Goal: Information Seeking & Learning: Learn about a topic

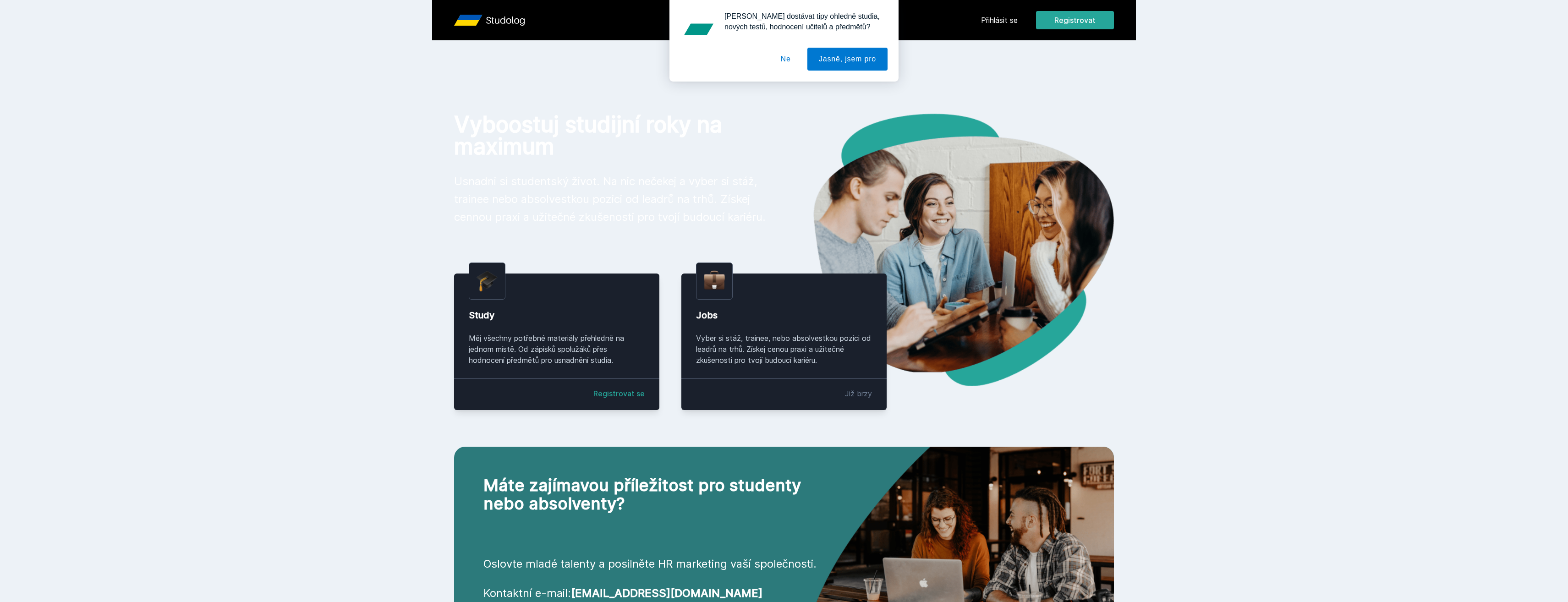
drag, startPoint x: 780, startPoint y: 57, endPoint x: 799, endPoint y: 53, distance: 19.4
click at [780, 57] on button "Ne" at bounding box center [786, 59] width 33 height 23
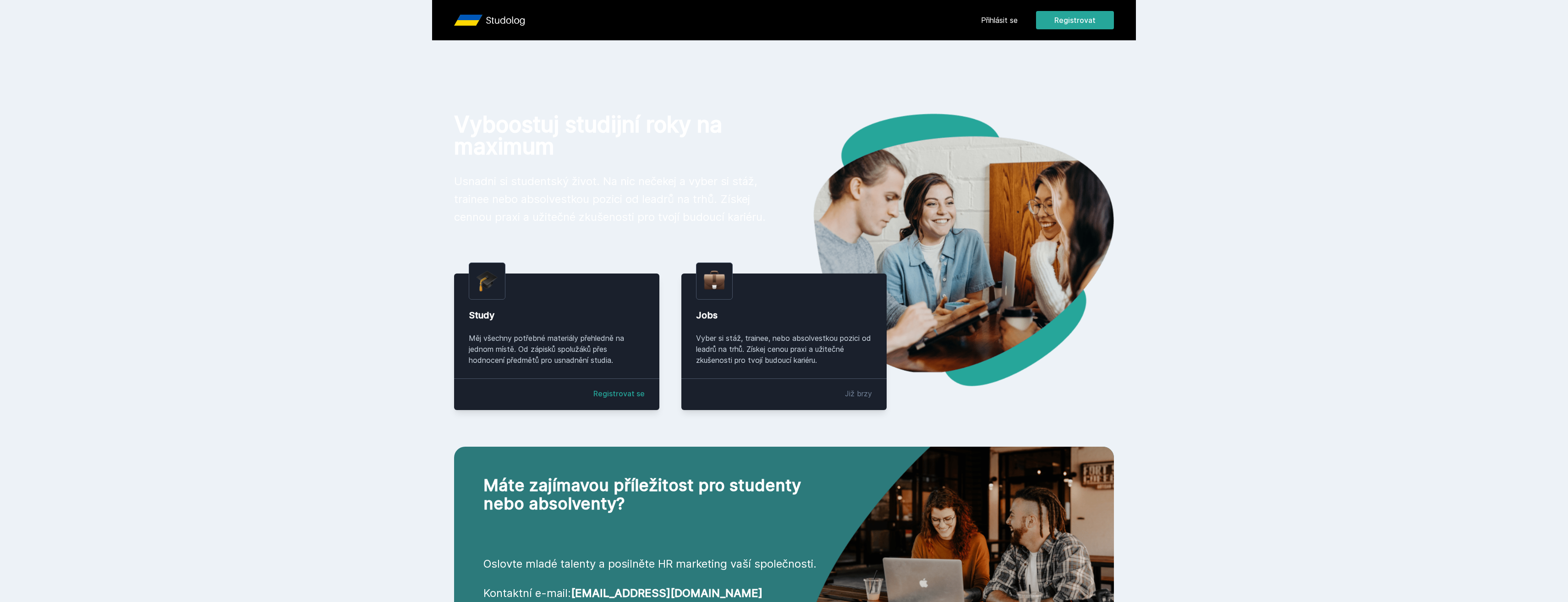
click at [995, 20] on link "Přihlásit se" at bounding box center [1000, 20] width 37 height 11
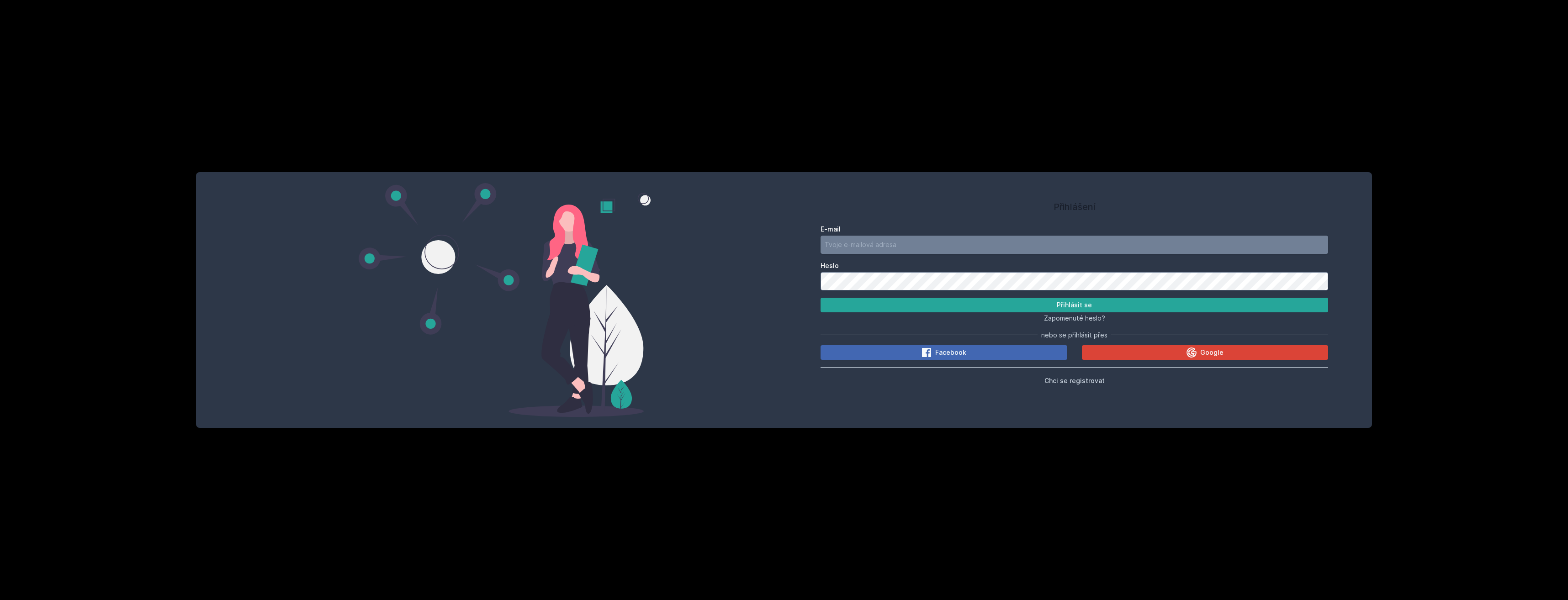
click at [864, 238] on div "E-mail" at bounding box center [1074, 239] width 508 height 29
click at [860, 246] on input "E-mail" at bounding box center [1074, 245] width 508 height 18
type input "[EMAIL_ADDRESS][DOMAIN_NAME]"
click at [821, 298] on button "Přihlásit se" at bounding box center [1074, 305] width 508 height 15
click at [782, 286] on div "Přihlášení E-mail [EMAIL_ADDRESS][DOMAIN_NAME] [PERSON_NAME] se Zapomenuté hesl…" at bounding box center [784, 300] width 1176 height 256
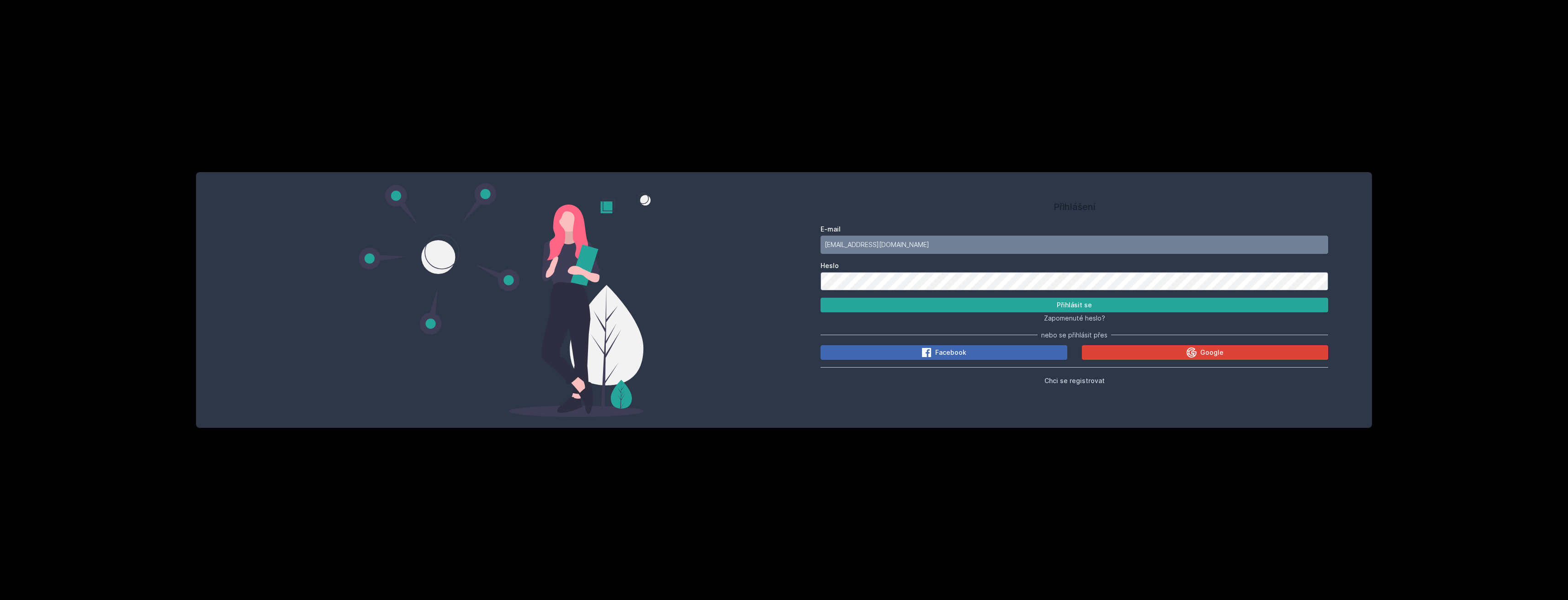
click at [821, 298] on button "Přihlásit se" at bounding box center [1074, 305] width 508 height 15
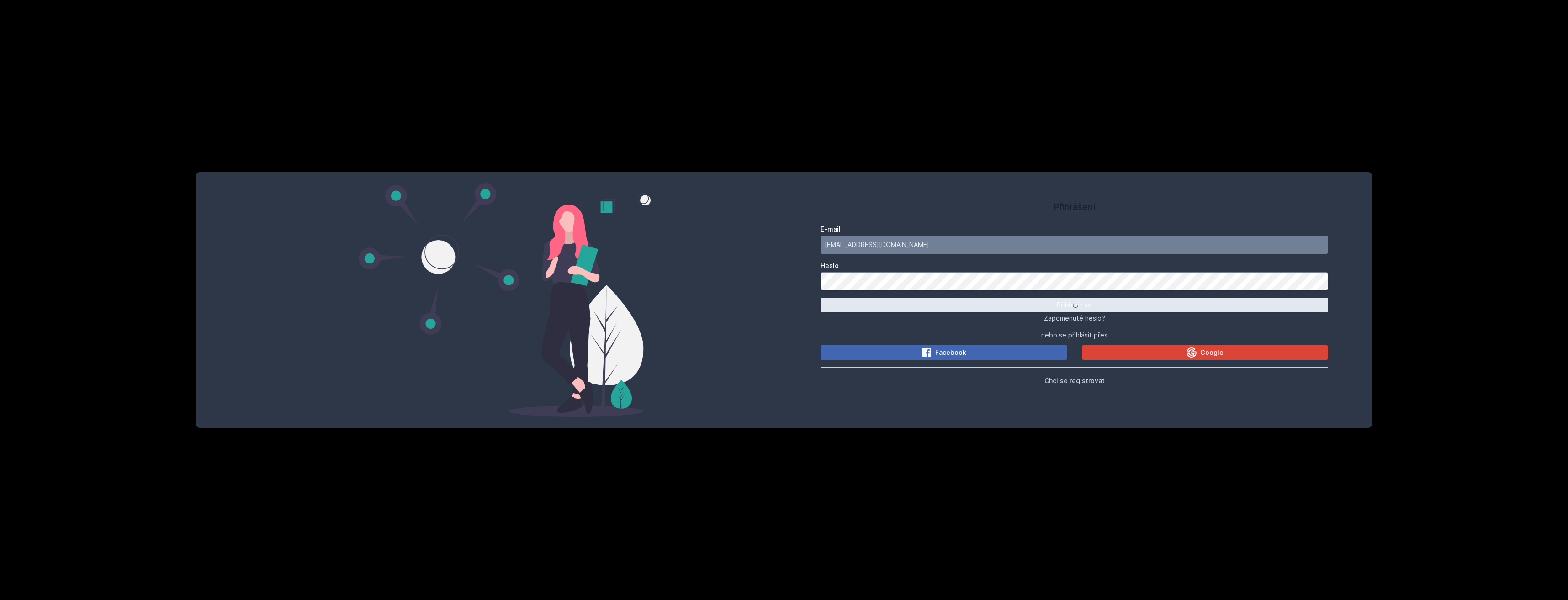
click at [821, 298] on button "Přihlásit se" at bounding box center [1074, 305] width 508 height 15
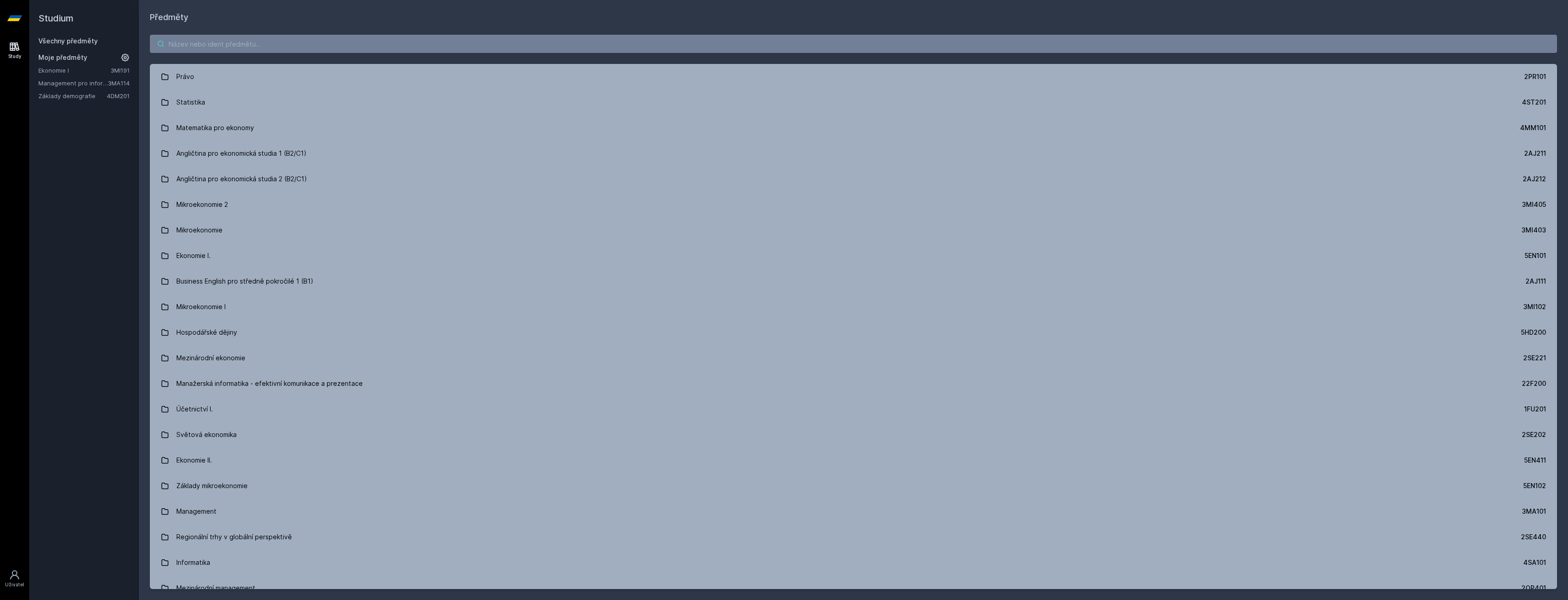
click at [192, 35] on input "search" at bounding box center [853, 44] width 1407 height 18
paste input "1BP434"
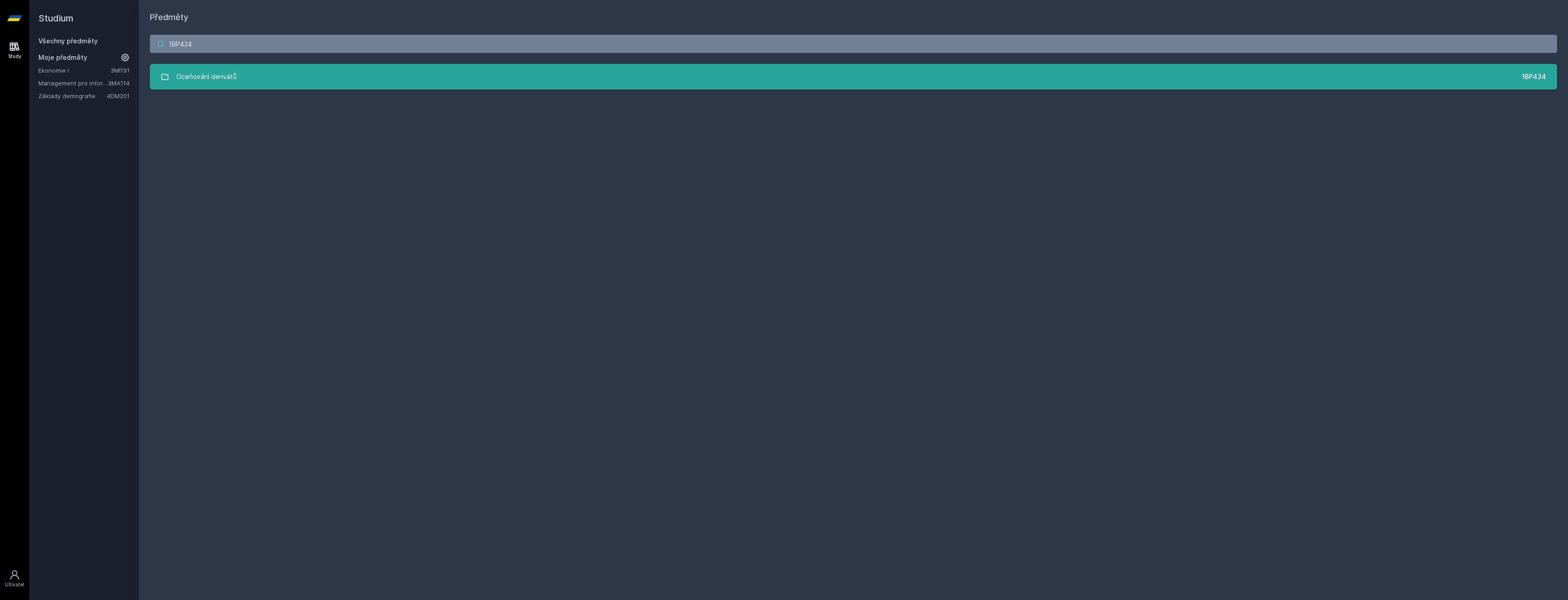
type input "1BP434"
click at [200, 74] on div "Oceňování derivátů" at bounding box center [206, 77] width 60 height 18
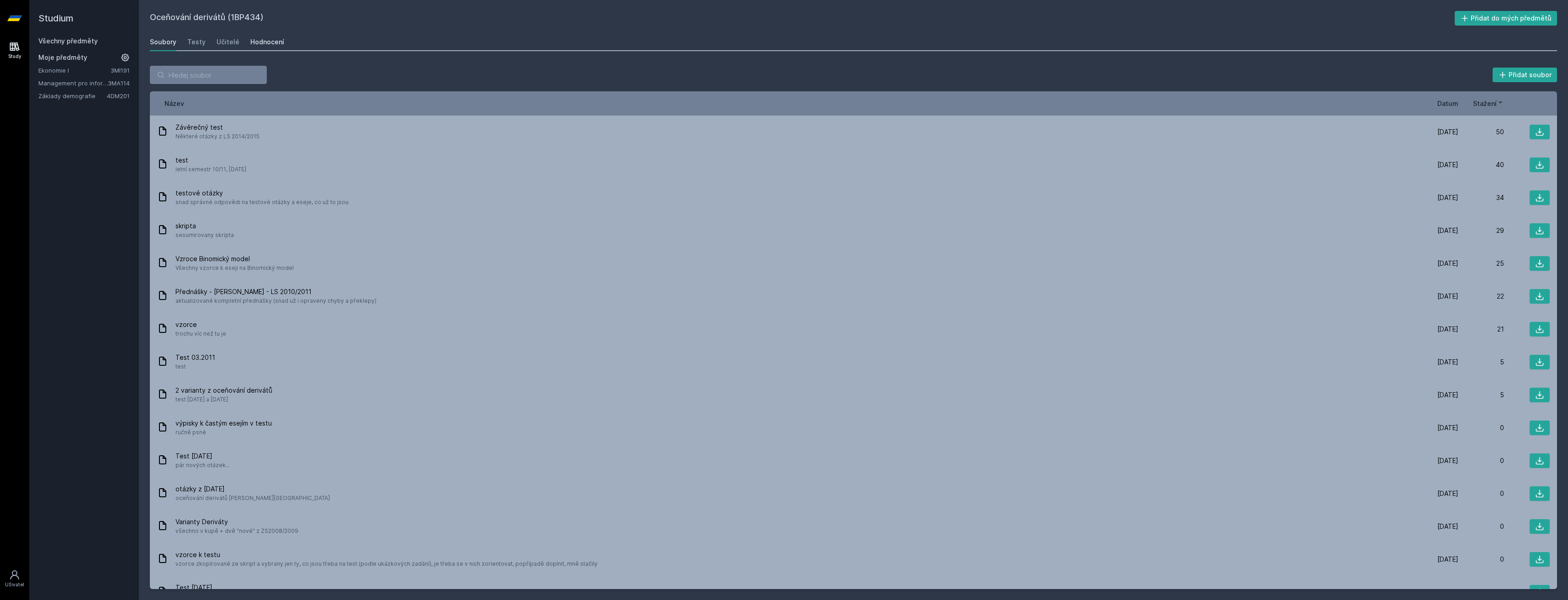
click at [268, 40] on div "Hodnocení" at bounding box center [267, 42] width 34 height 9
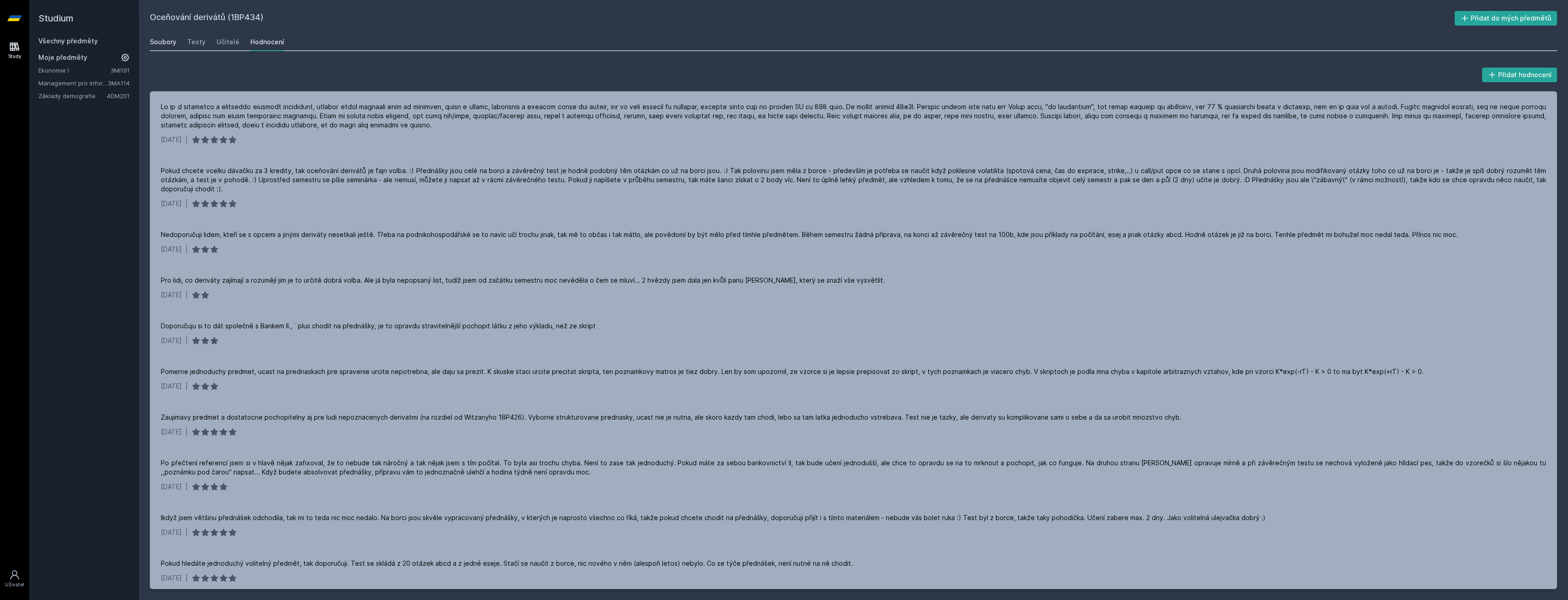
click at [156, 45] on div "Soubory" at bounding box center [163, 42] width 27 height 9
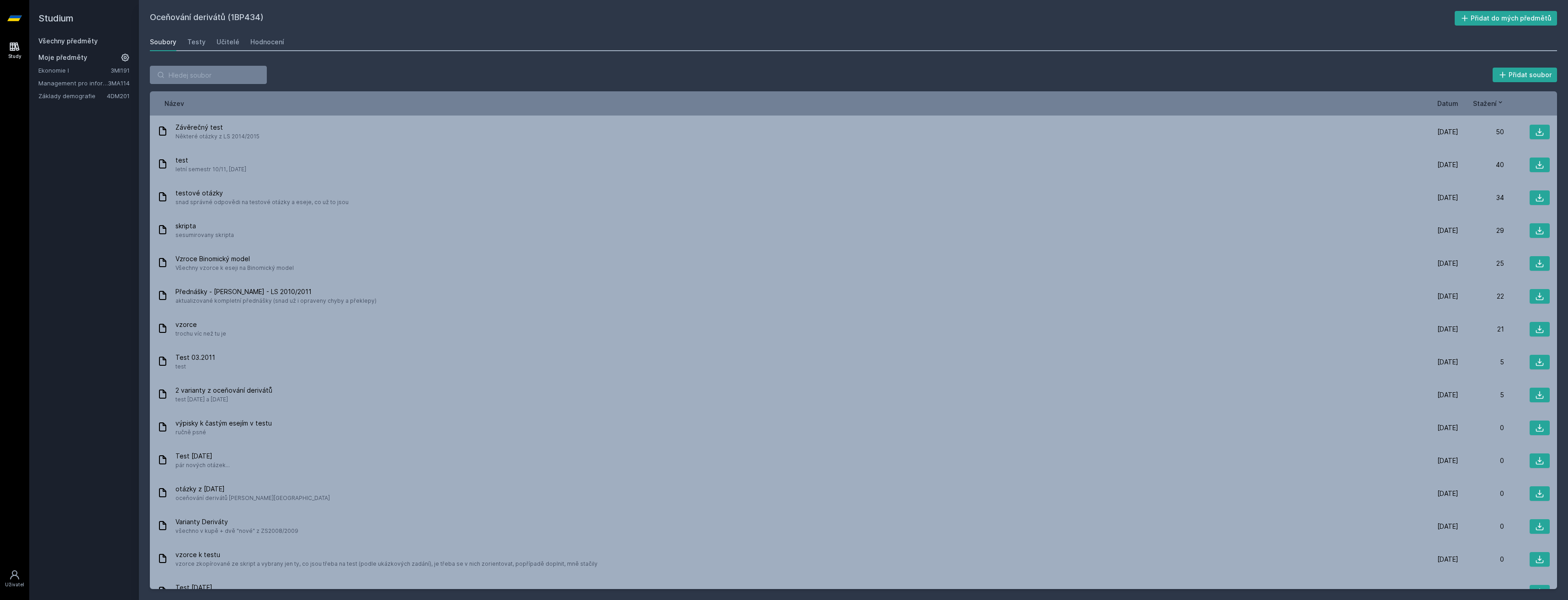
click at [1441, 107] on span "Datum" at bounding box center [1447, 103] width 21 height 10
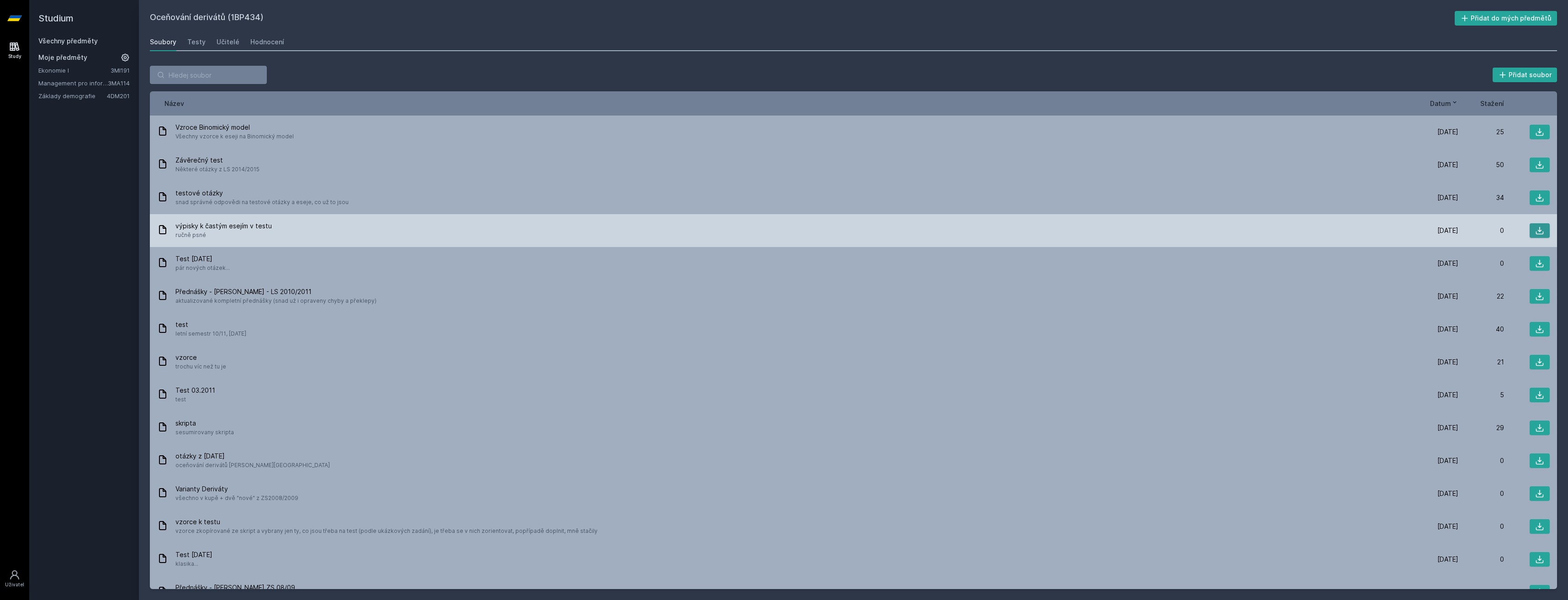
click at [1530, 228] on button at bounding box center [1539, 231] width 20 height 15
click at [1535, 231] on icon at bounding box center [1539, 231] width 9 height 9
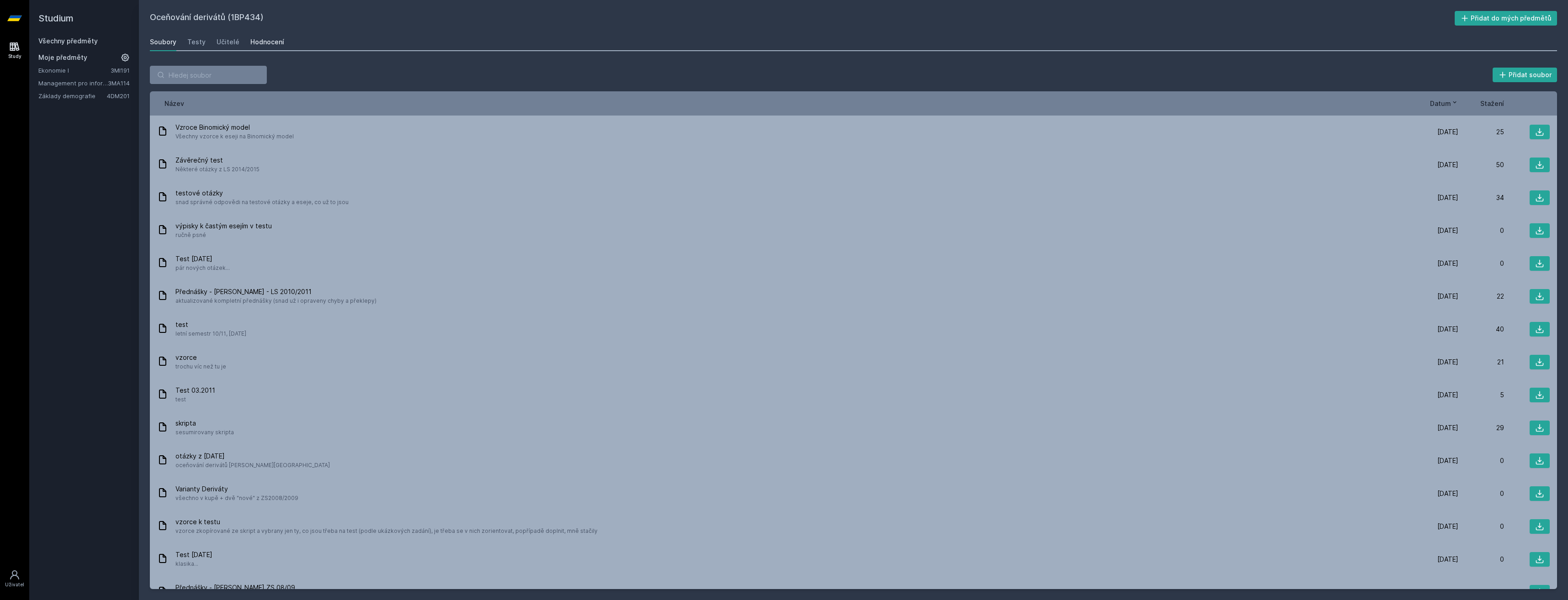
click at [266, 39] on div "Hodnocení" at bounding box center [267, 42] width 34 height 9
